Goal: Task Accomplishment & Management: Complete application form

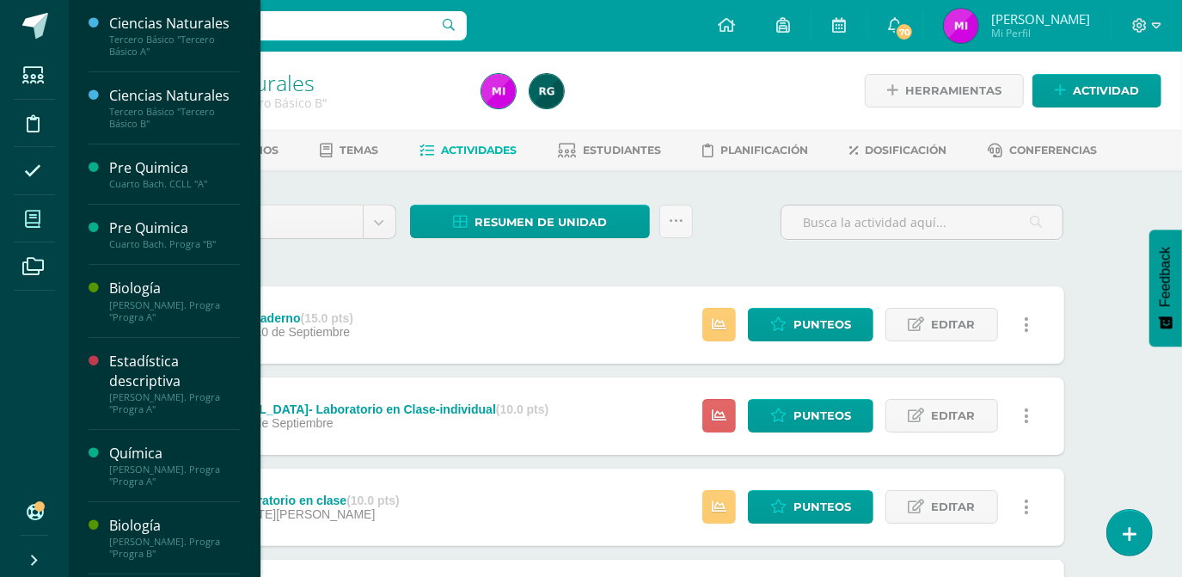
click at [32, 211] on icon at bounding box center [32, 219] width 15 height 17
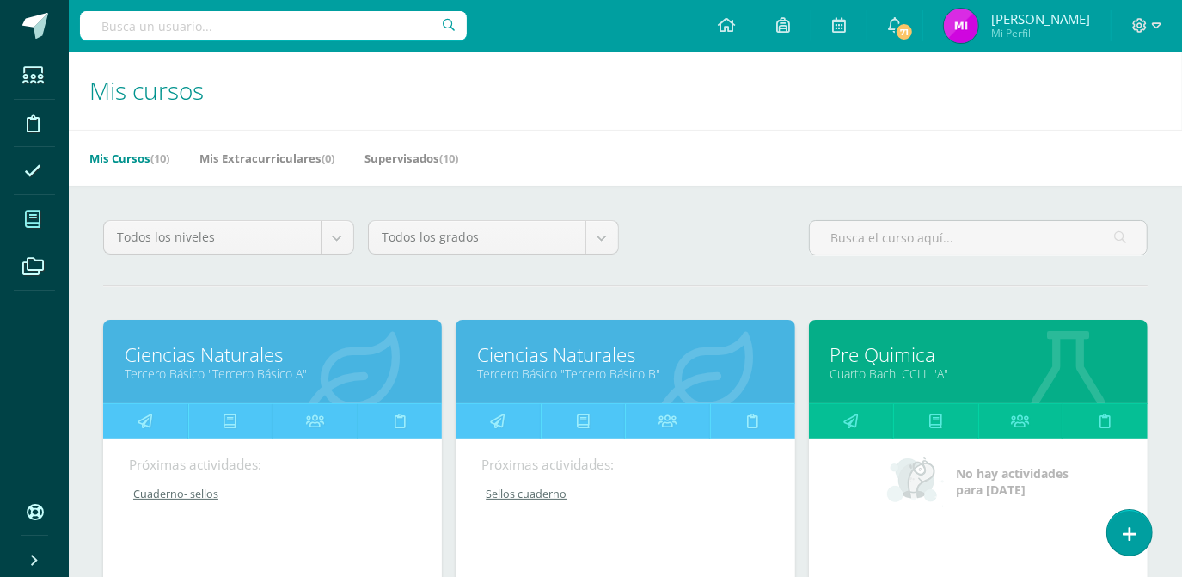
click at [721, 246] on div "Todos los niveles Todos los niveles Preprimaria Bach. Dibujo Básico Bach. CCLL …" at bounding box center [625, 244] width 1058 height 49
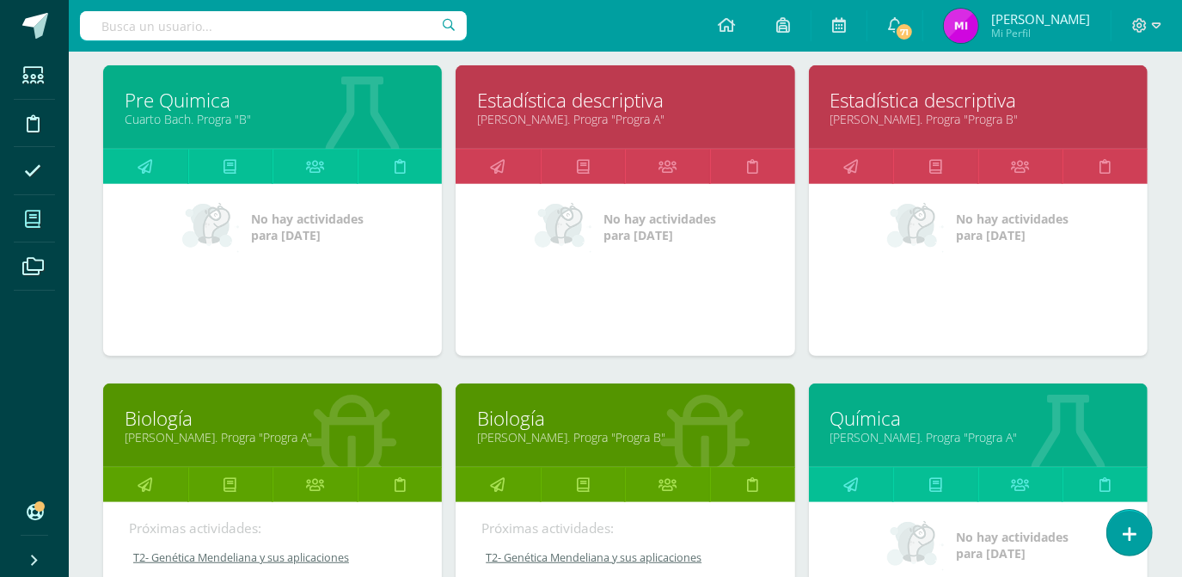
scroll to position [593, 0]
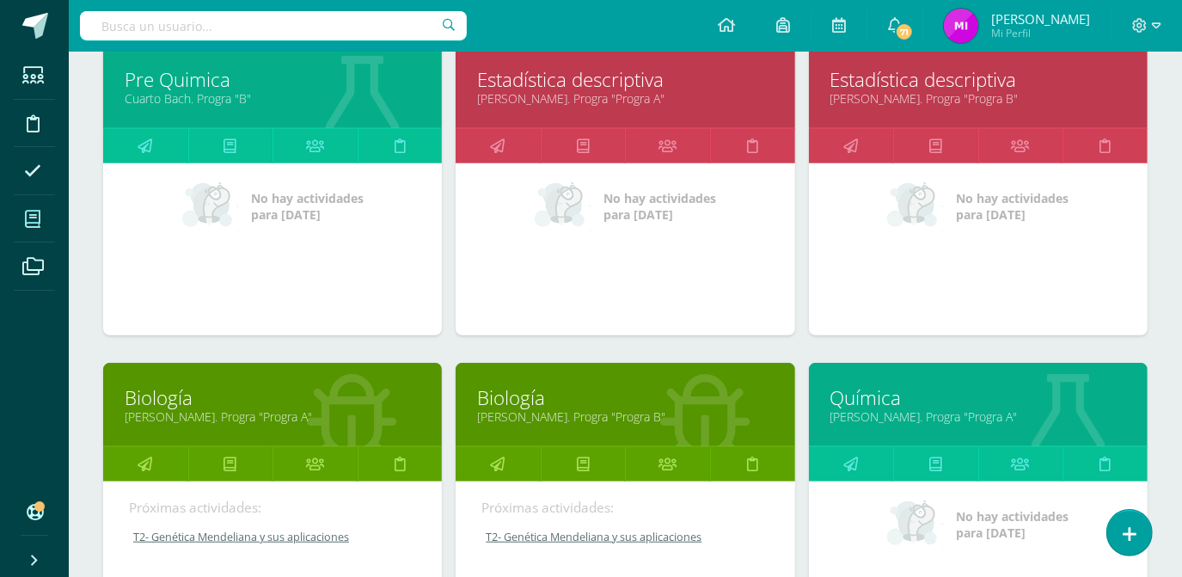
click at [613, 99] on link "[PERSON_NAME]. Progra "Progra A"" at bounding box center [625, 98] width 296 height 16
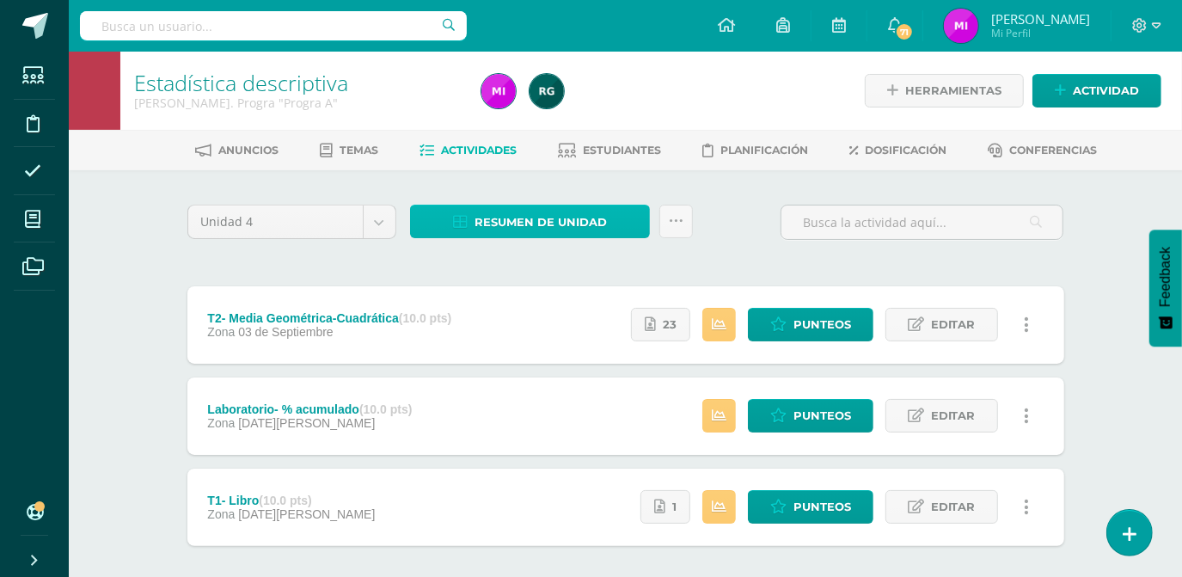
click at [536, 218] on span "Resumen de unidad" at bounding box center [541, 222] width 132 height 32
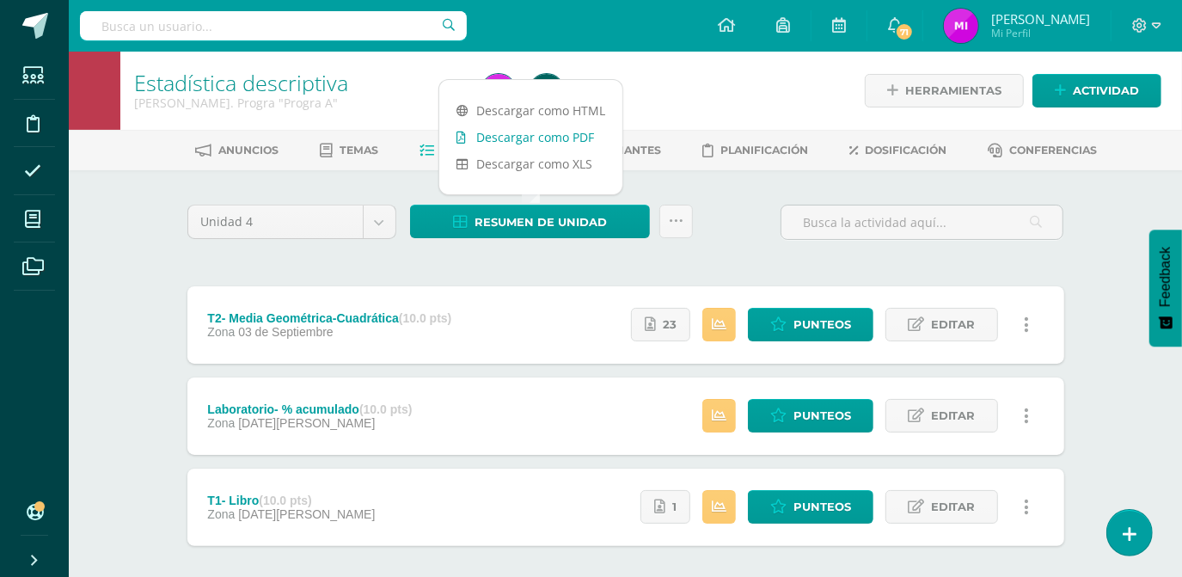
click at [514, 137] on link "Descargar como PDF" at bounding box center [530, 137] width 183 height 27
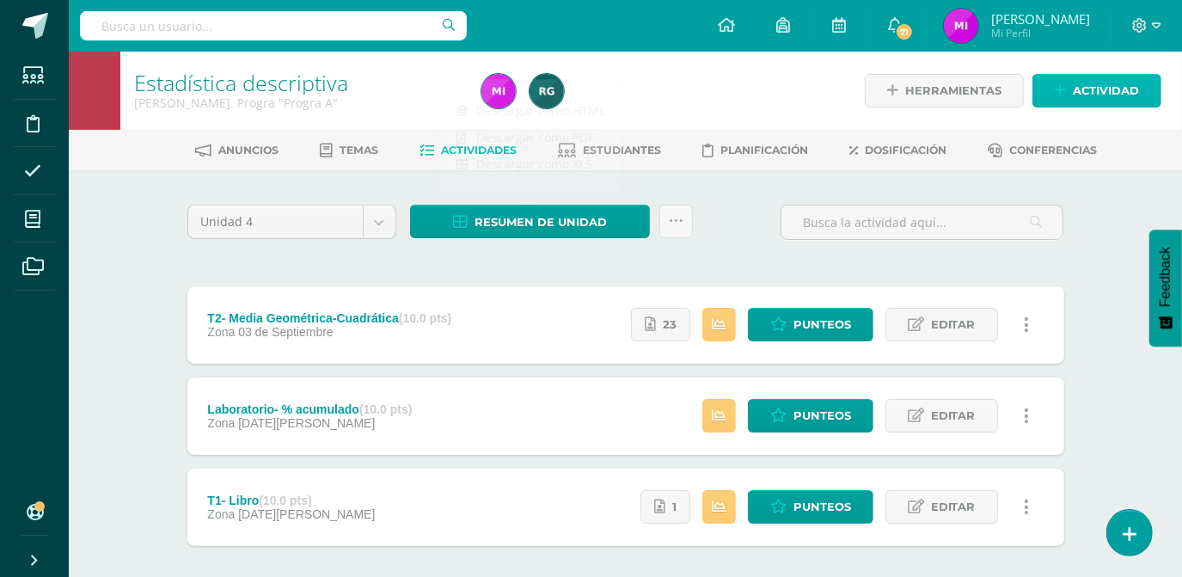
click at [1102, 89] on span "Actividad" at bounding box center [1106, 91] width 66 height 32
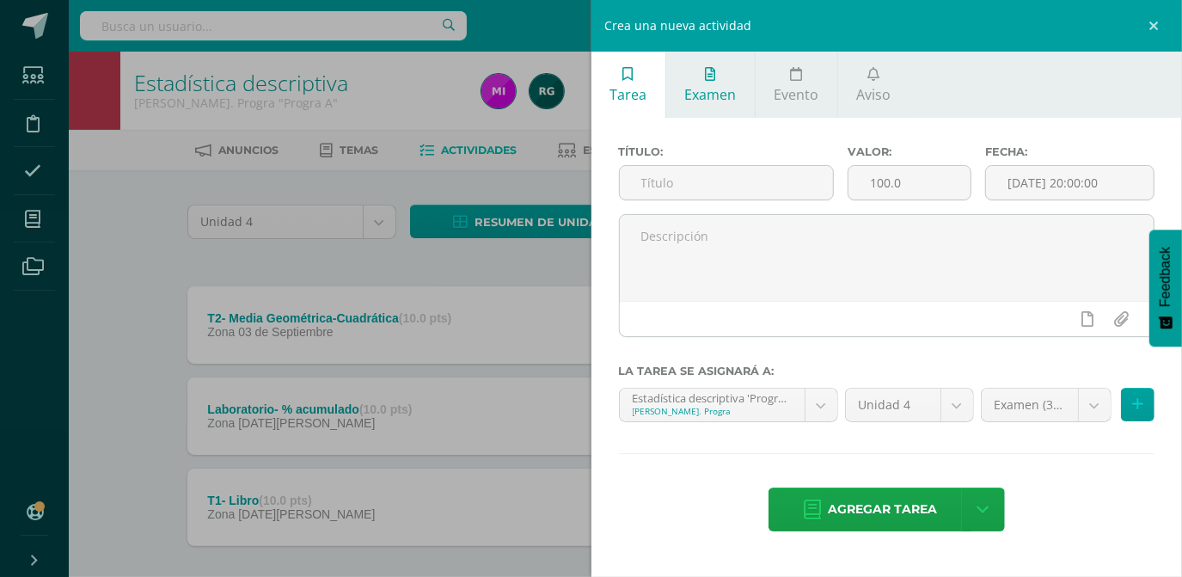
click at [705, 83] on link "Examen" at bounding box center [710, 85] width 89 height 66
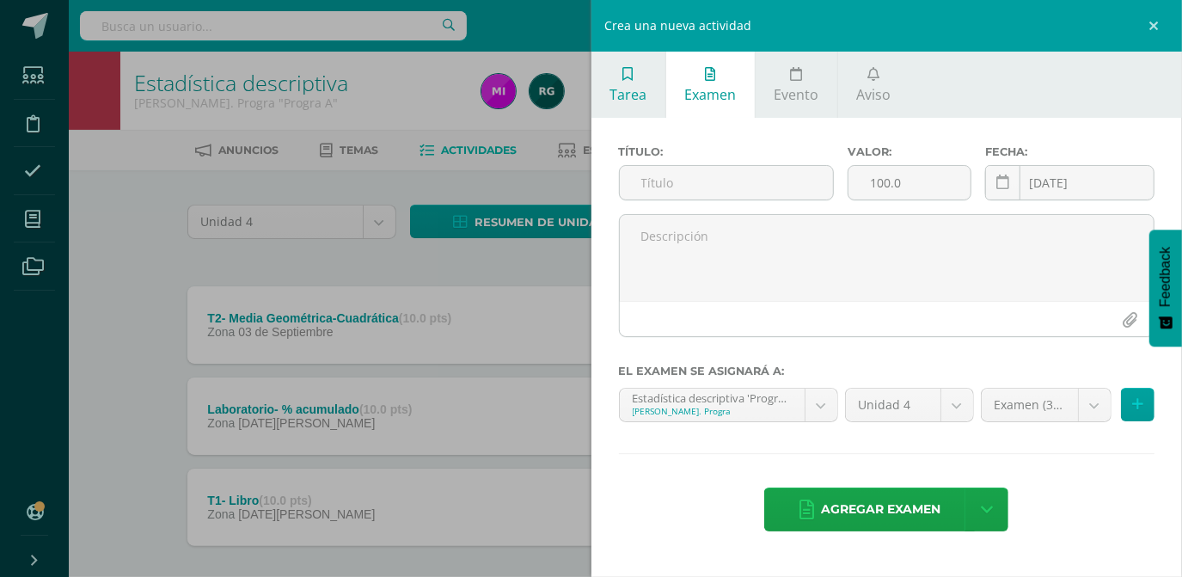
click at [649, 81] on link "Tarea" at bounding box center [629, 85] width 74 height 66
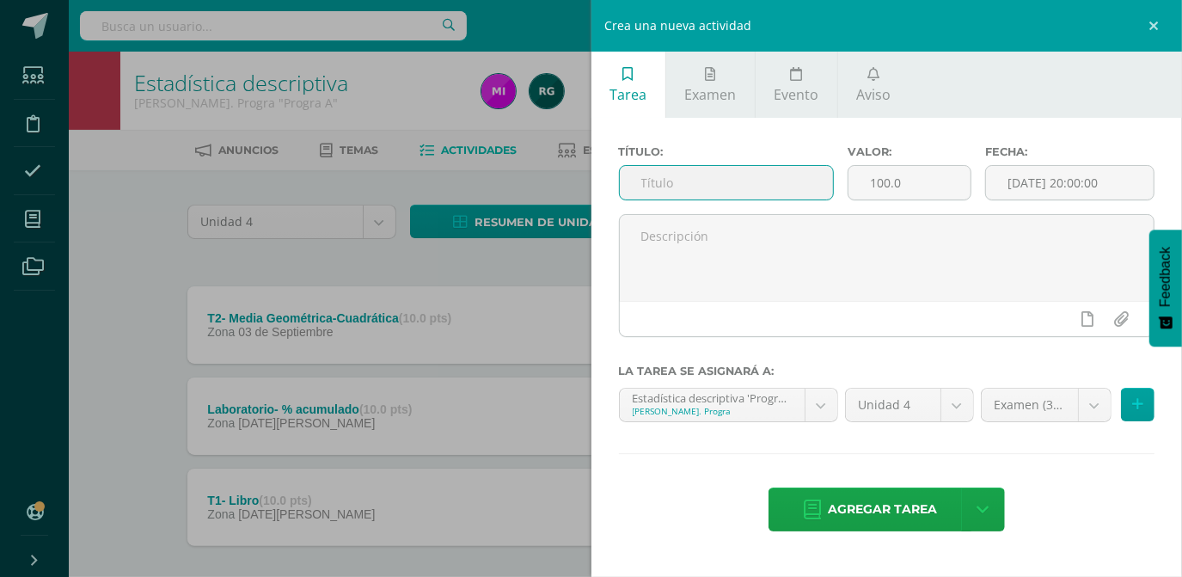
click at [665, 176] on input "text" at bounding box center [726, 183] width 213 height 34
type input "T 3 Libro"
click at [928, 176] on input "100.0" at bounding box center [910, 183] width 122 height 34
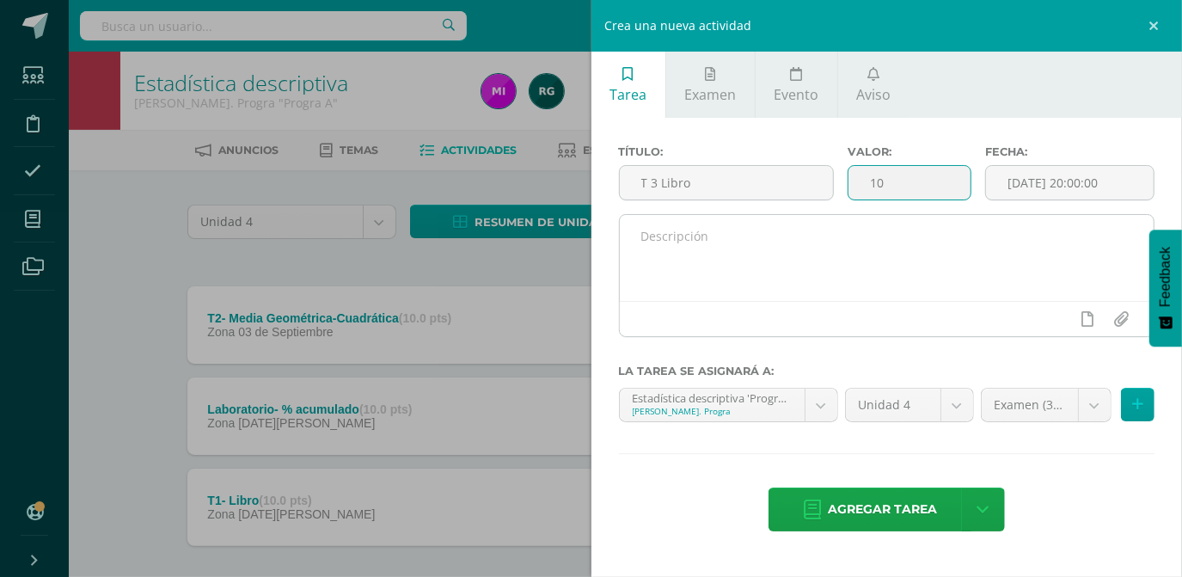
type input "10"
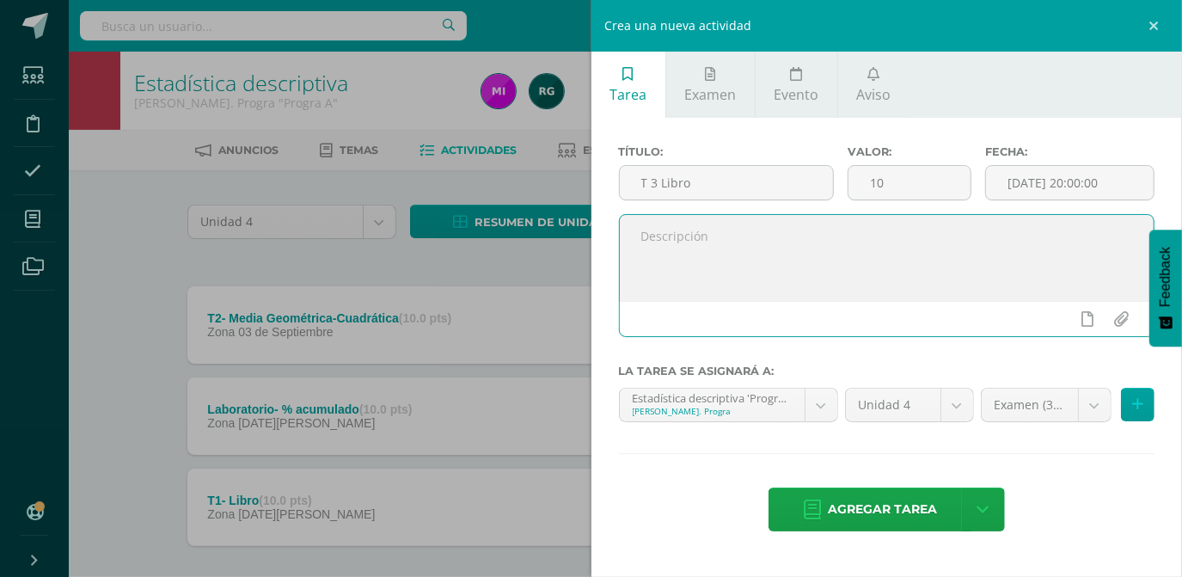
click at [799, 255] on textarea at bounding box center [887, 258] width 535 height 86
type textarea "En este espacio se registra la nota de la tarea asignada de su libro pagina 83-…"
click at [1097, 407] on body "Estudiantes Disciplina Asistencia Mis cursos Archivos Soporte Centro de ayuda Ú…" at bounding box center [591, 330] width 1182 height 660
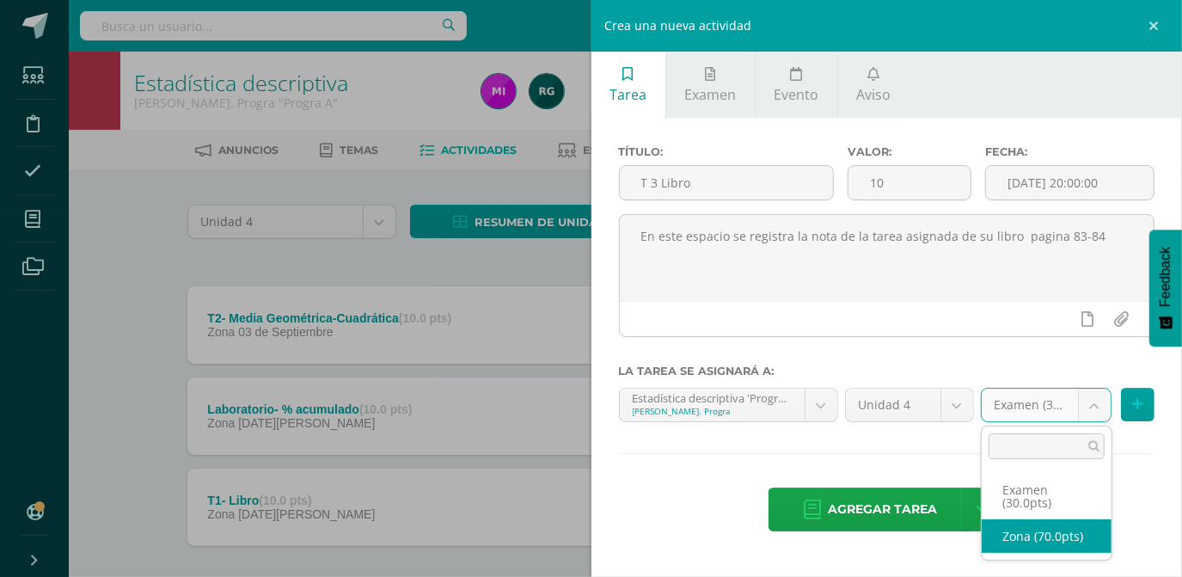
select select "106796"
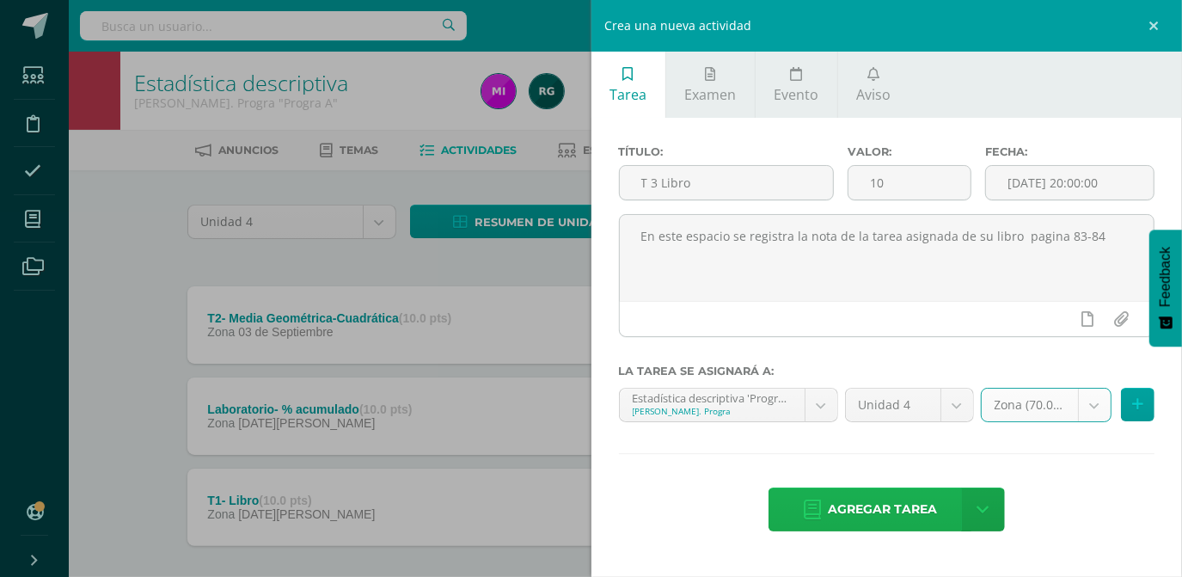
click at [895, 501] on span "Agregar tarea" at bounding box center [882, 509] width 109 height 42
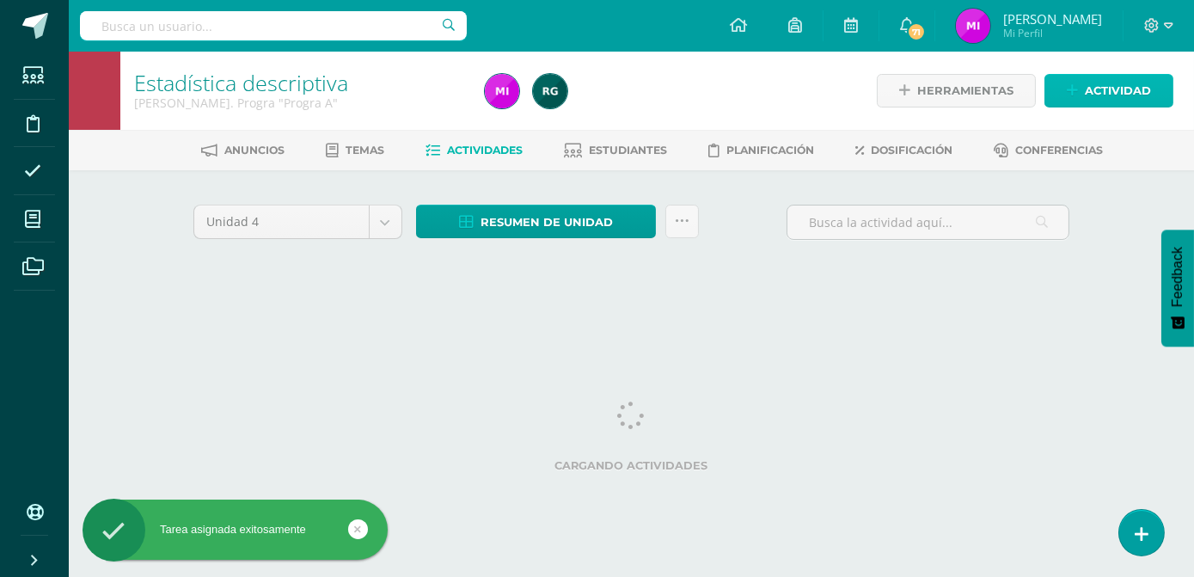
click at [1087, 87] on span "Actividad" at bounding box center [1118, 91] width 66 height 32
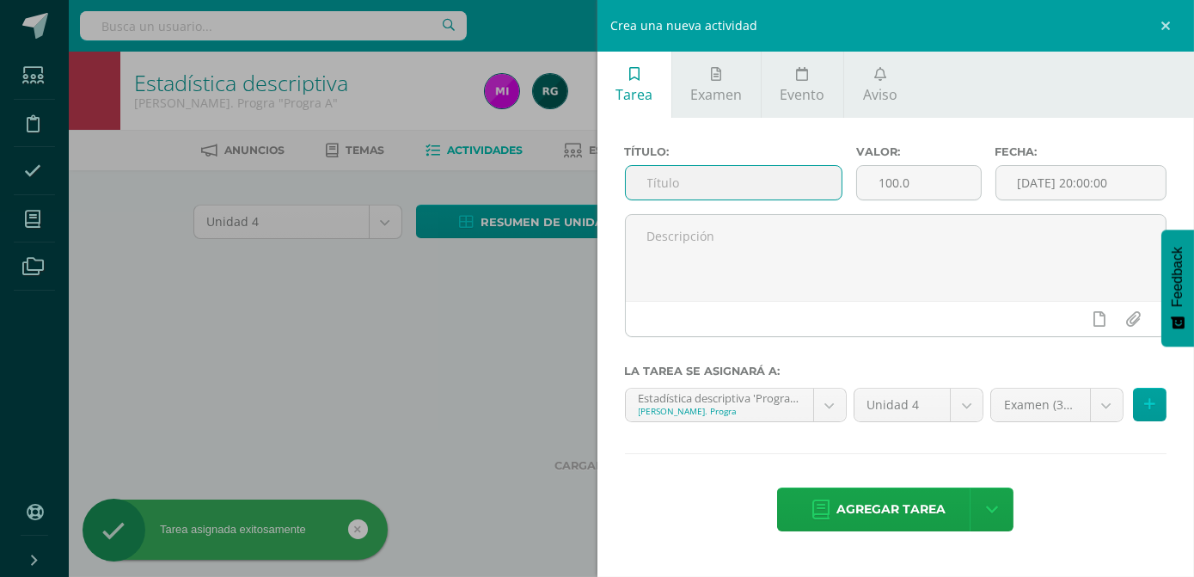
click at [676, 178] on input "text" at bounding box center [734, 183] width 216 height 34
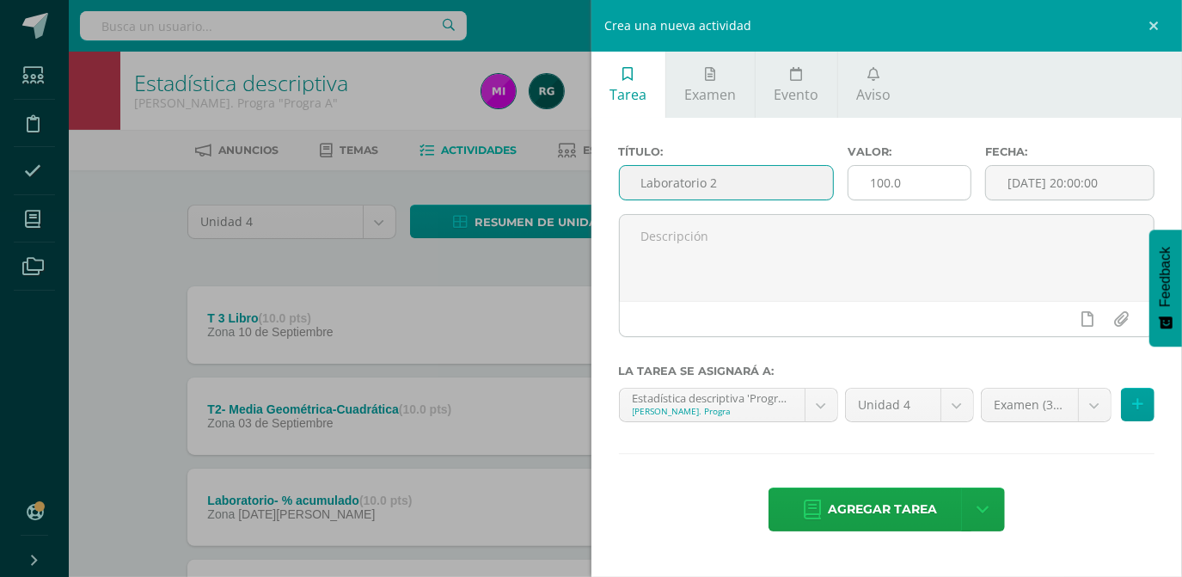
type input "Laboratorio 2"
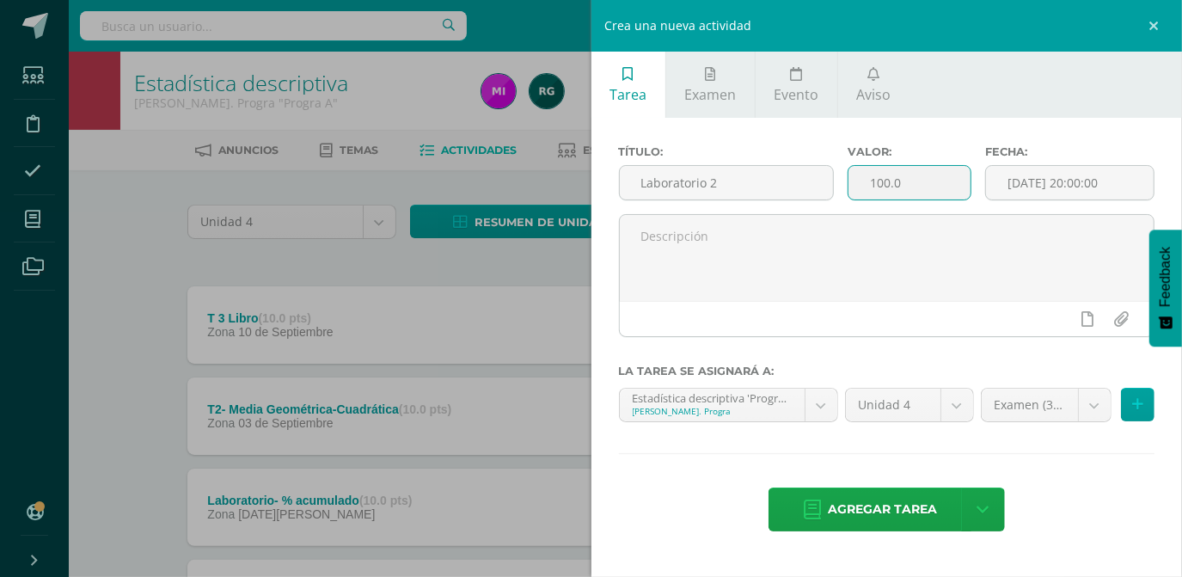
click at [947, 189] on input "100.0" at bounding box center [910, 183] width 122 height 34
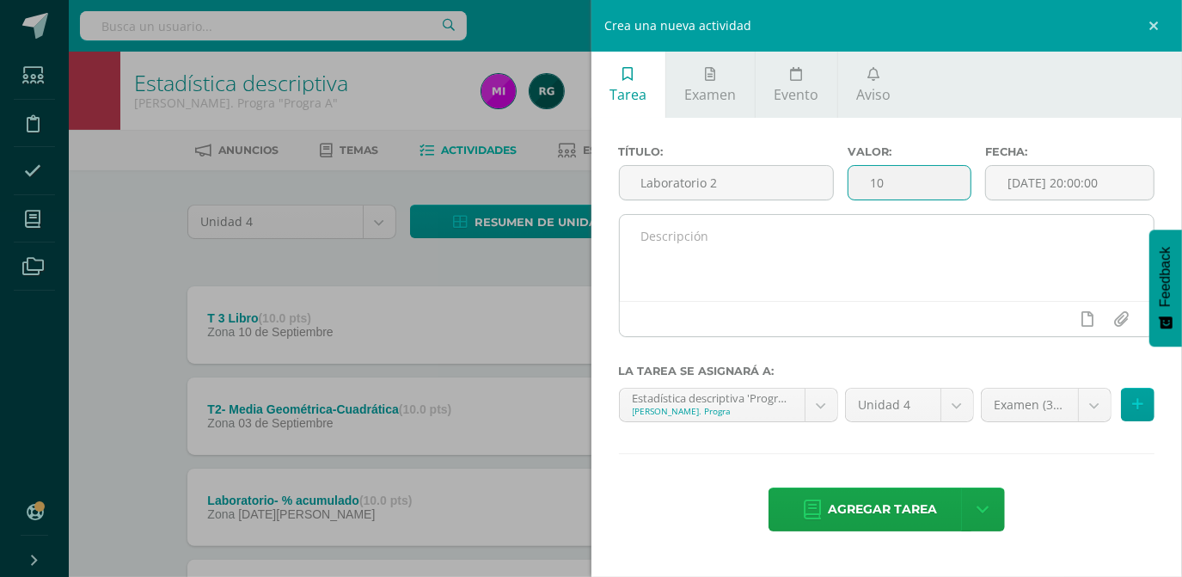
type input "10"
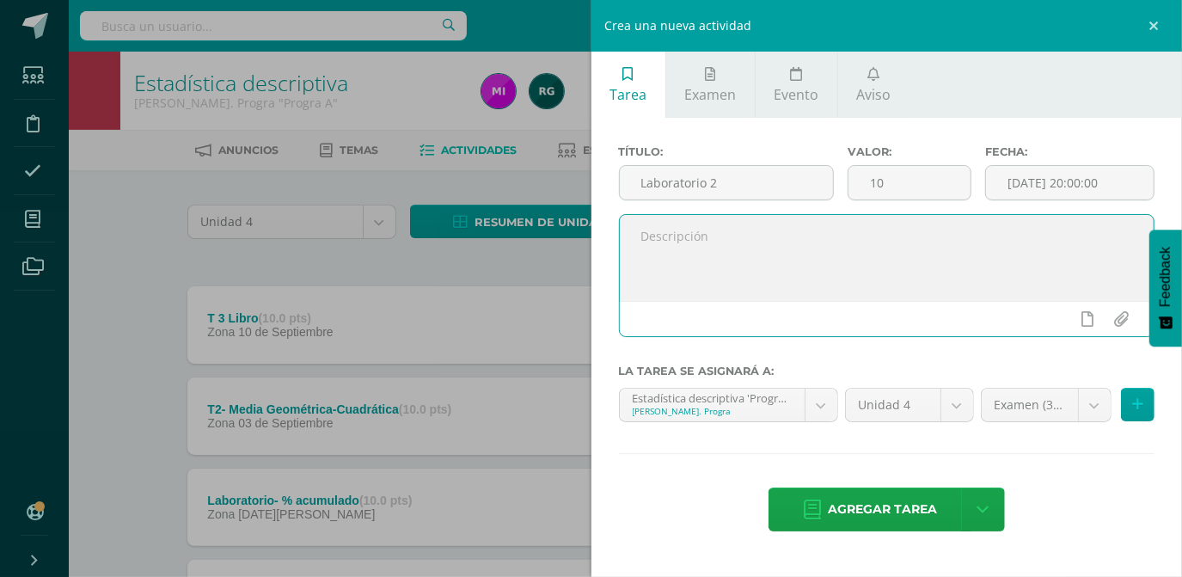
click at [732, 283] on textarea at bounding box center [887, 258] width 535 height 86
click at [931, 260] on textarea "En este espacio se registra la nota de su laboratorio" at bounding box center [887, 258] width 535 height 86
type textarea "En este espacio se registra la nota de su laboratorio en clase."
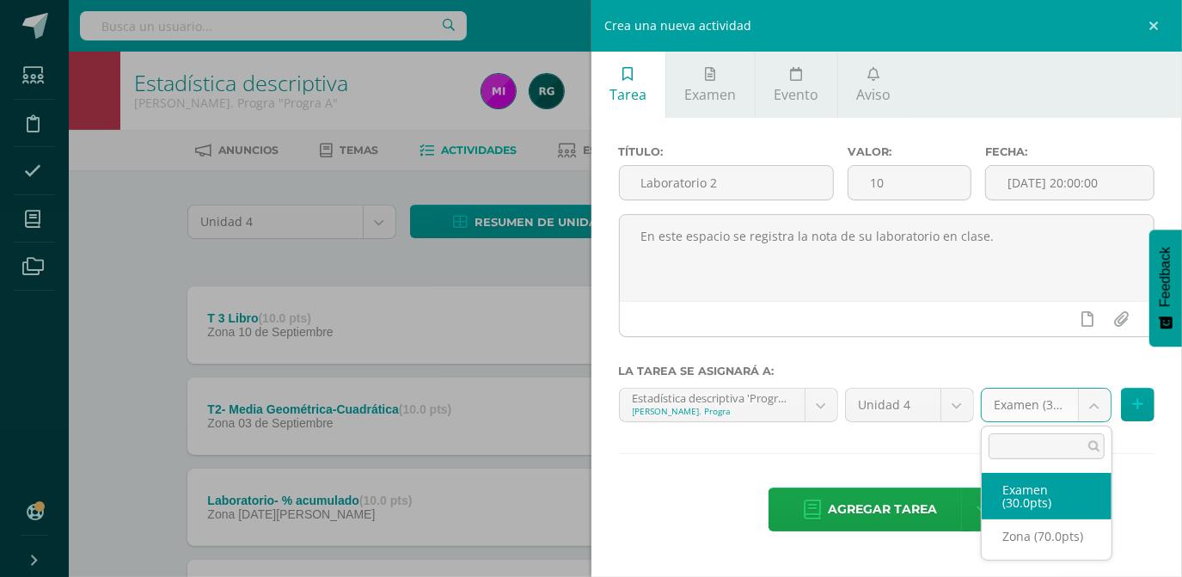
click at [1096, 407] on body "Tarea asignada exitosamente Estudiantes Disciplina Asistencia Mis cursos Archiv…" at bounding box center [591, 375] width 1182 height 751
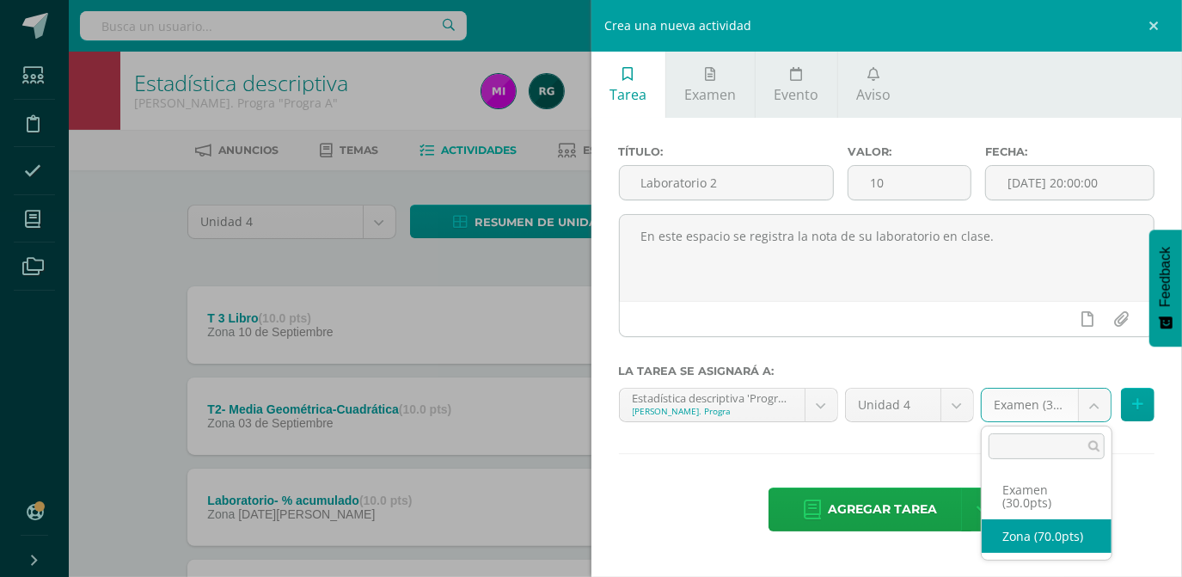
select select "106796"
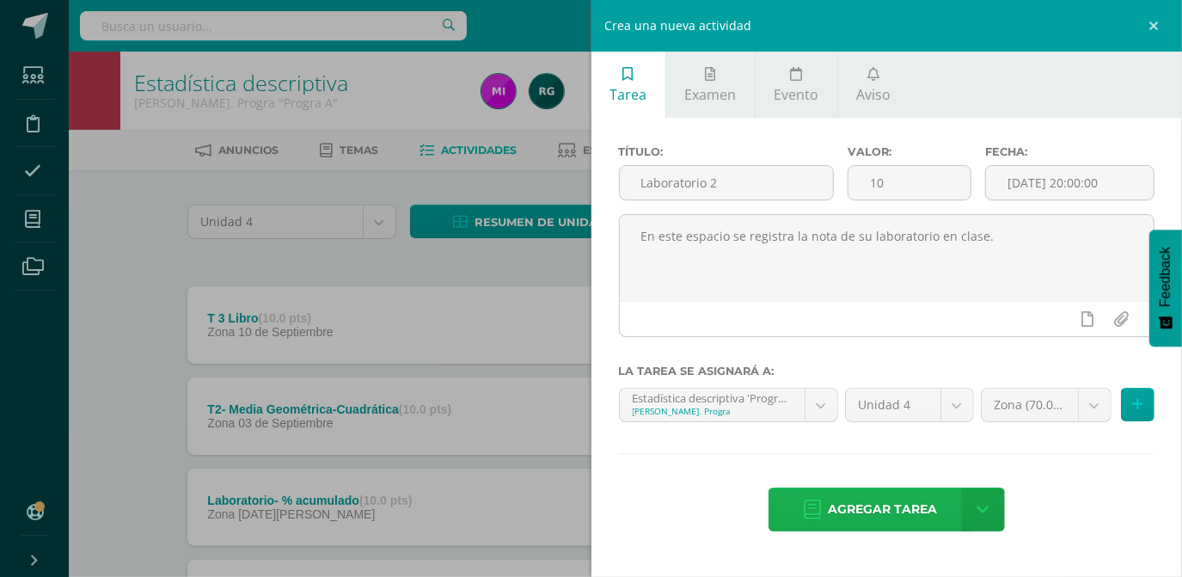
click at [847, 505] on span "Agregar tarea" at bounding box center [882, 509] width 109 height 42
